Goal: Information Seeking & Learning: Check status

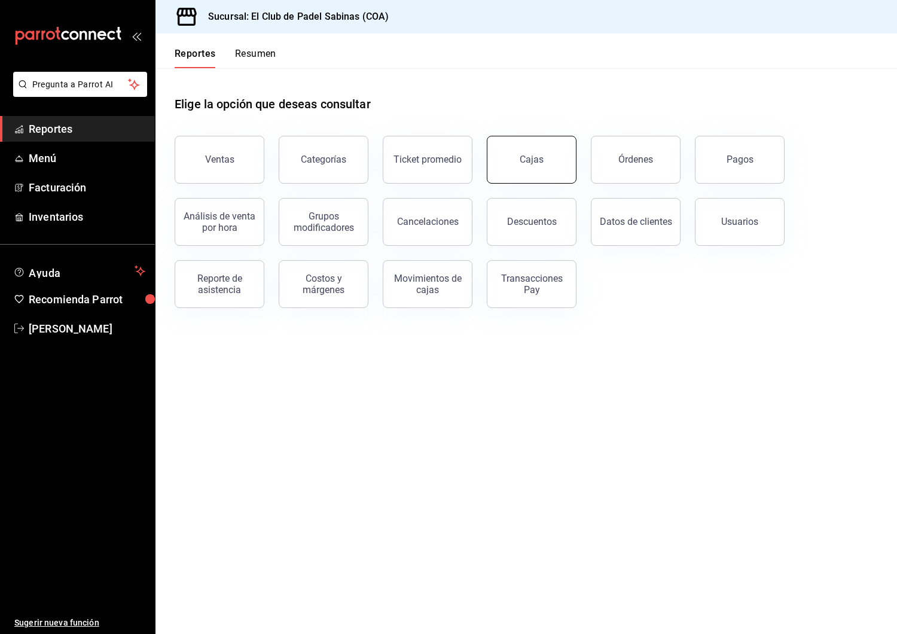
click at [523, 173] on link "Cajas" at bounding box center [532, 160] width 90 height 48
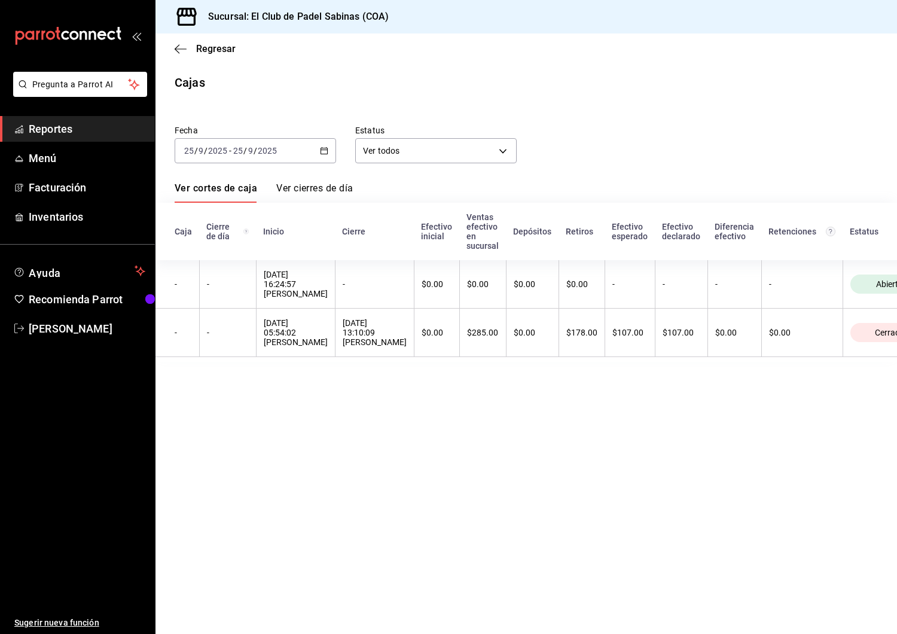
click at [342, 194] on link "Ver cierres de día" at bounding box center [314, 192] width 77 height 20
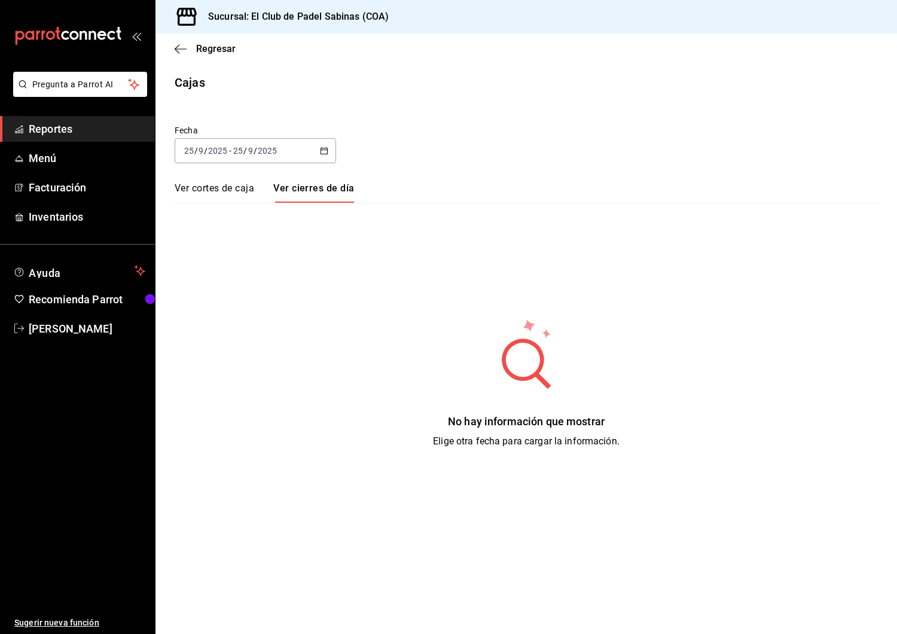
click at [208, 181] on div "Fecha 2025-09-25 25 / 9 / 2025 - 2025-09-25 25 / 9 / 2025 Ver cortes de caja Ve…" at bounding box center [527, 280] width 704 height 338
click at [226, 196] on link "Ver cortes de caja" at bounding box center [215, 192] width 80 height 20
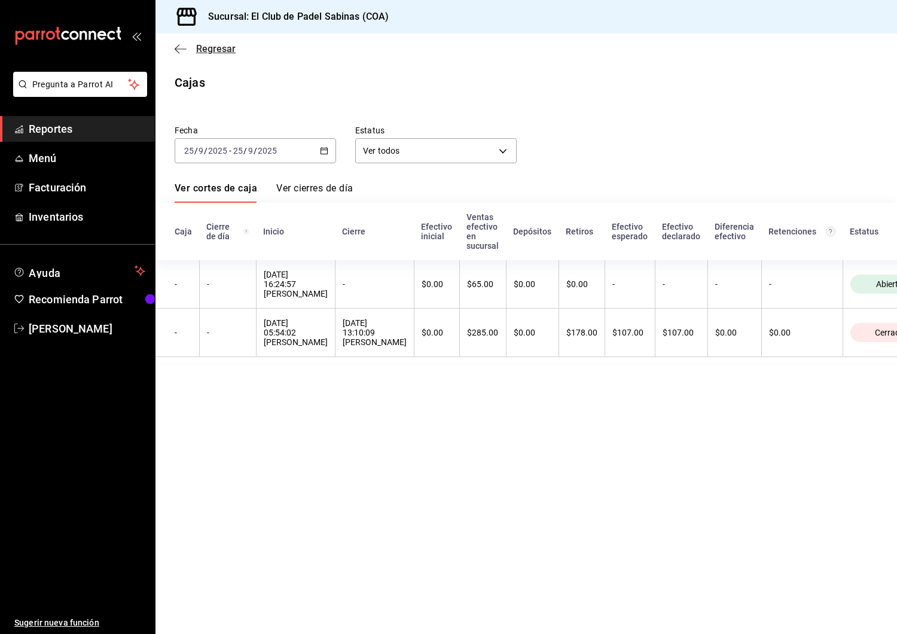
scroll to position [0, 1]
click at [191, 53] on span "Regresar" at bounding box center [205, 48] width 61 height 11
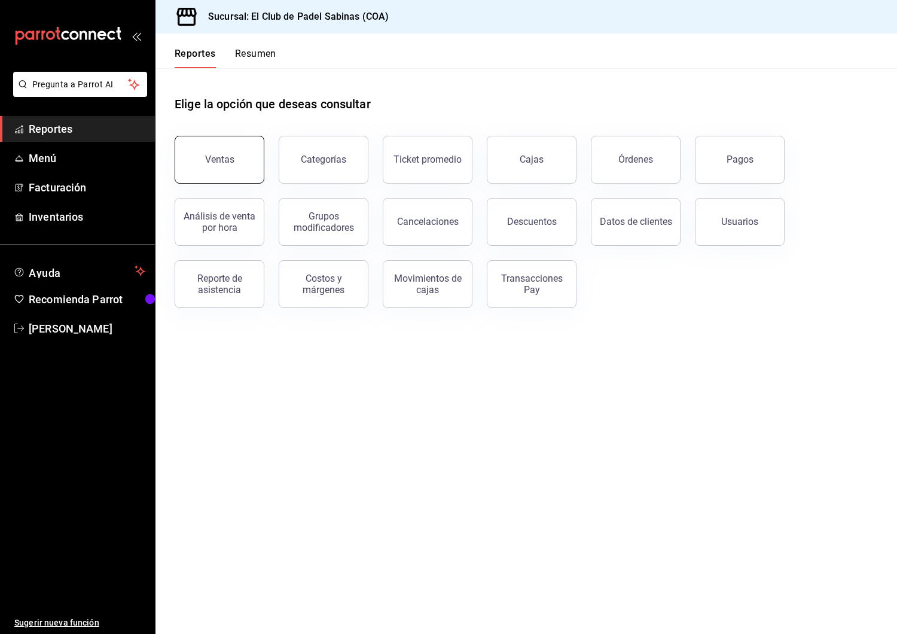
click at [218, 156] on div "Ventas" at bounding box center [219, 159] width 29 height 11
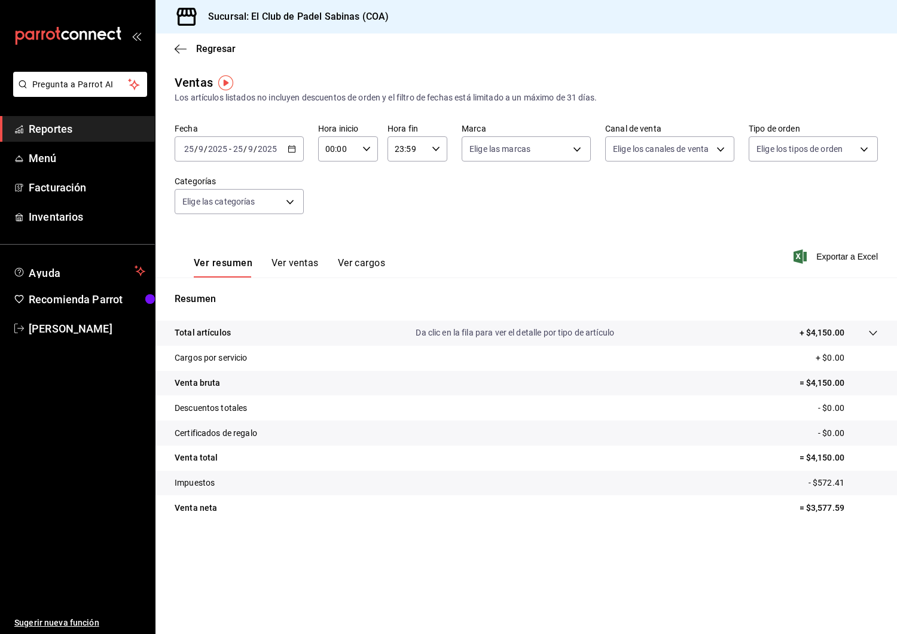
click at [358, 151] on div "00:00 Hora inicio" at bounding box center [348, 148] width 60 height 25
click at [337, 185] on button "15" at bounding box center [333, 173] width 25 height 24
click at [334, 206] on button "16" at bounding box center [333, 196] width 25 height 24
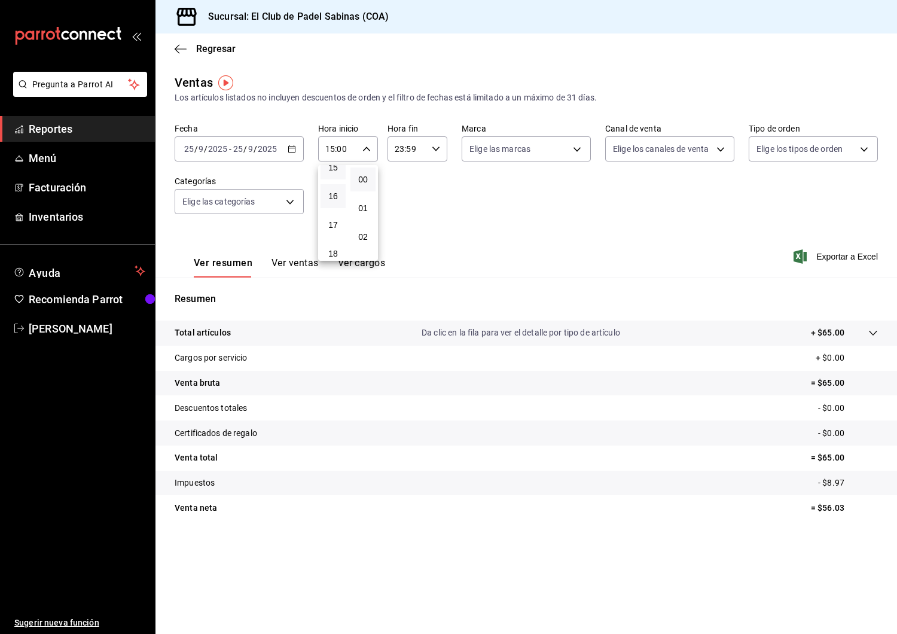
type input "16:00"
click at [505, 232] on div at bounding box center [448, 317] width 897 height 634
